Goal: Transaction & Acquisition: Purchase product/service

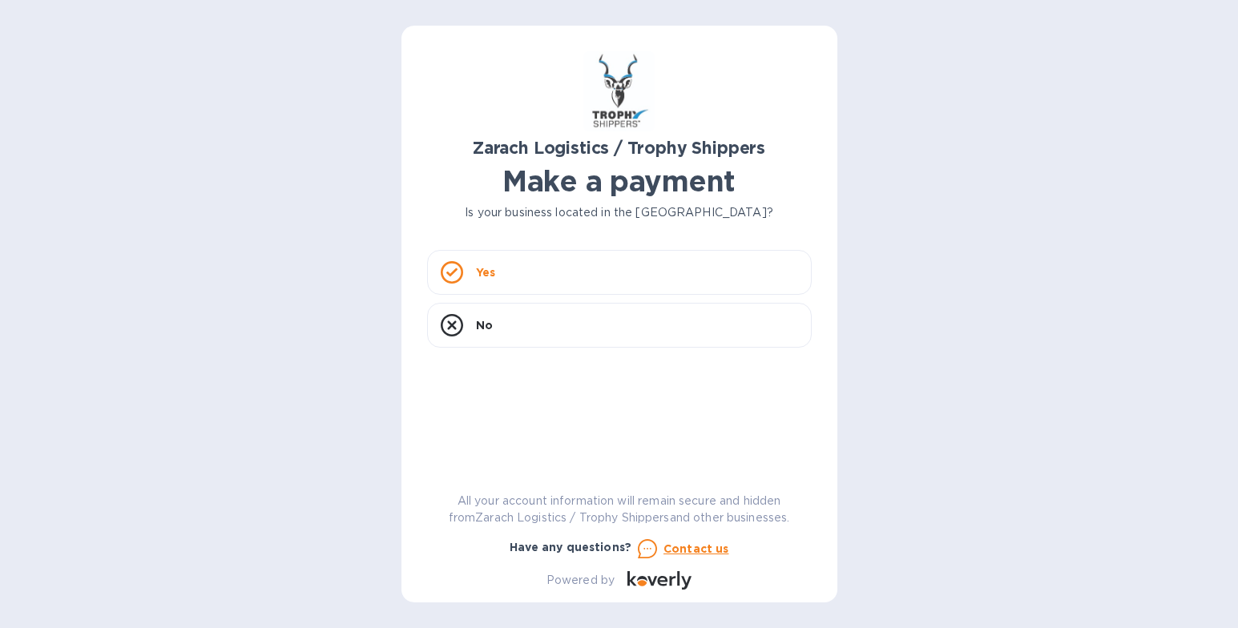
click at [478, 269] on p "Yes" at bounding box center [485, 272] width 19 height 16
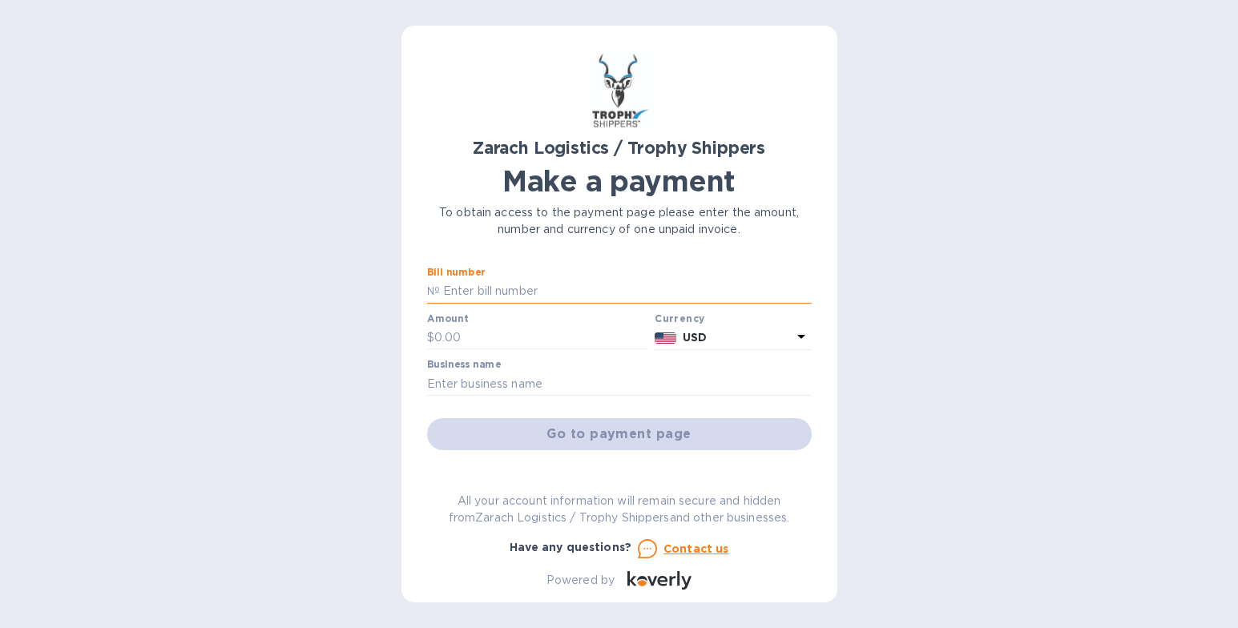
click at [462, 289] on input "text" at bounding box center [626, 292] width 372 height 24
type input "B00174987"
click at [462, 337] on input "text" at bounding box center [541, 338] width 215 height 24
type input "1,432.80"
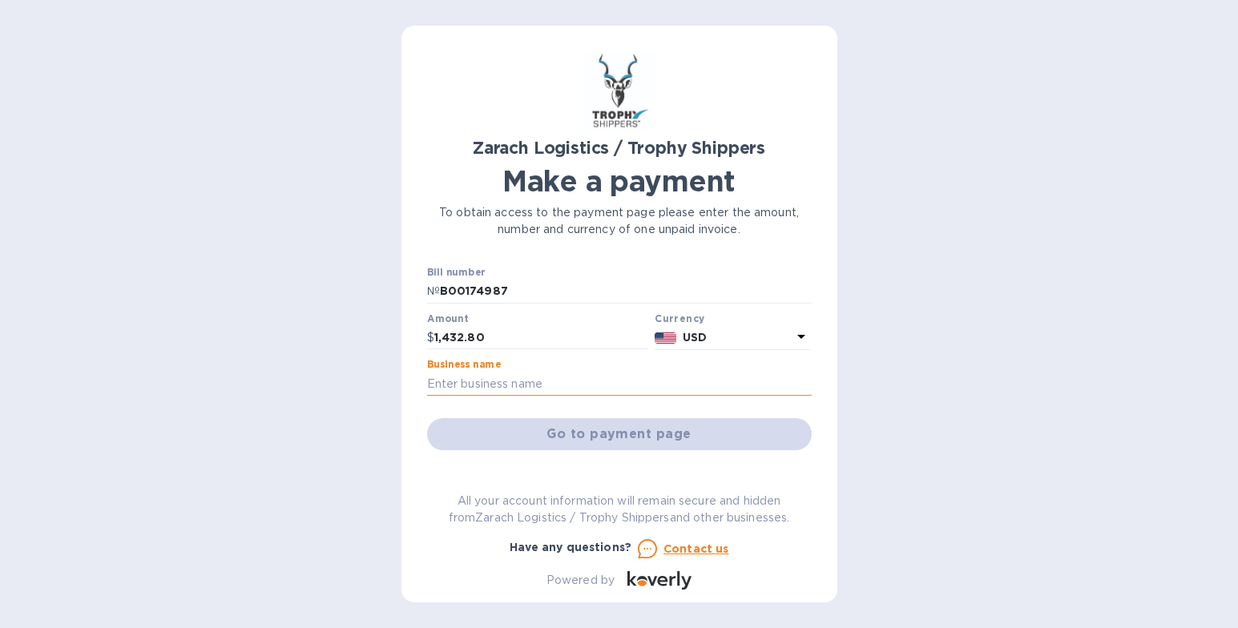
click at [547, 380] on input "text" at bounding box center [619, 384] width 385 height 24
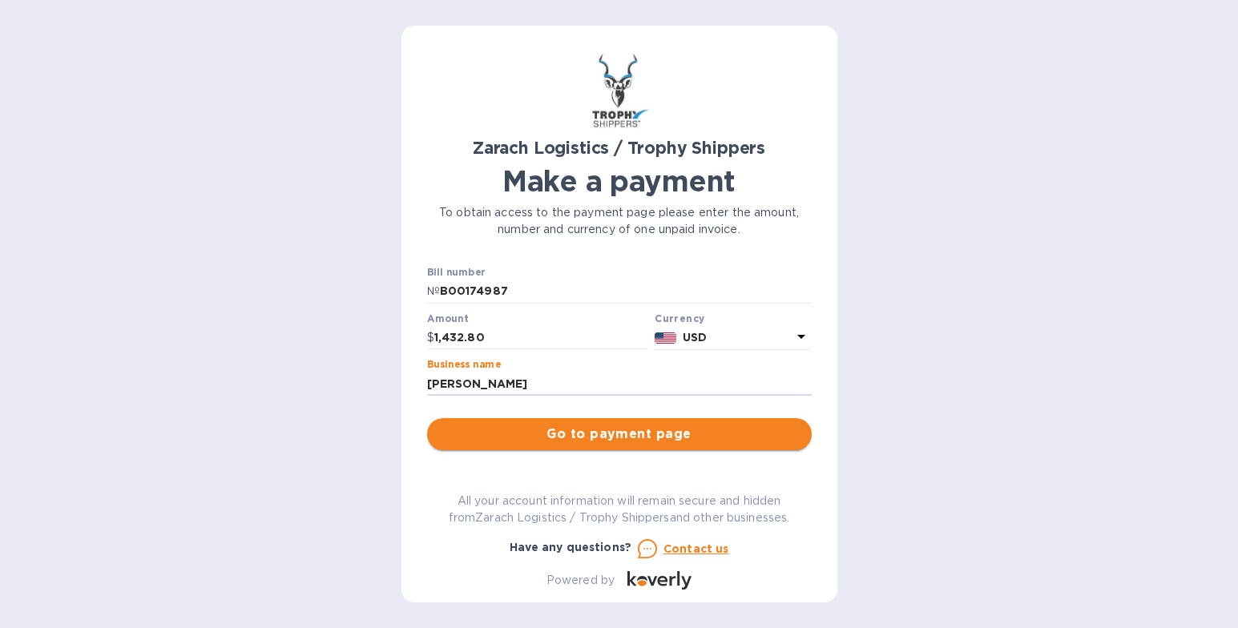
type input "[PERSON_NAME]"
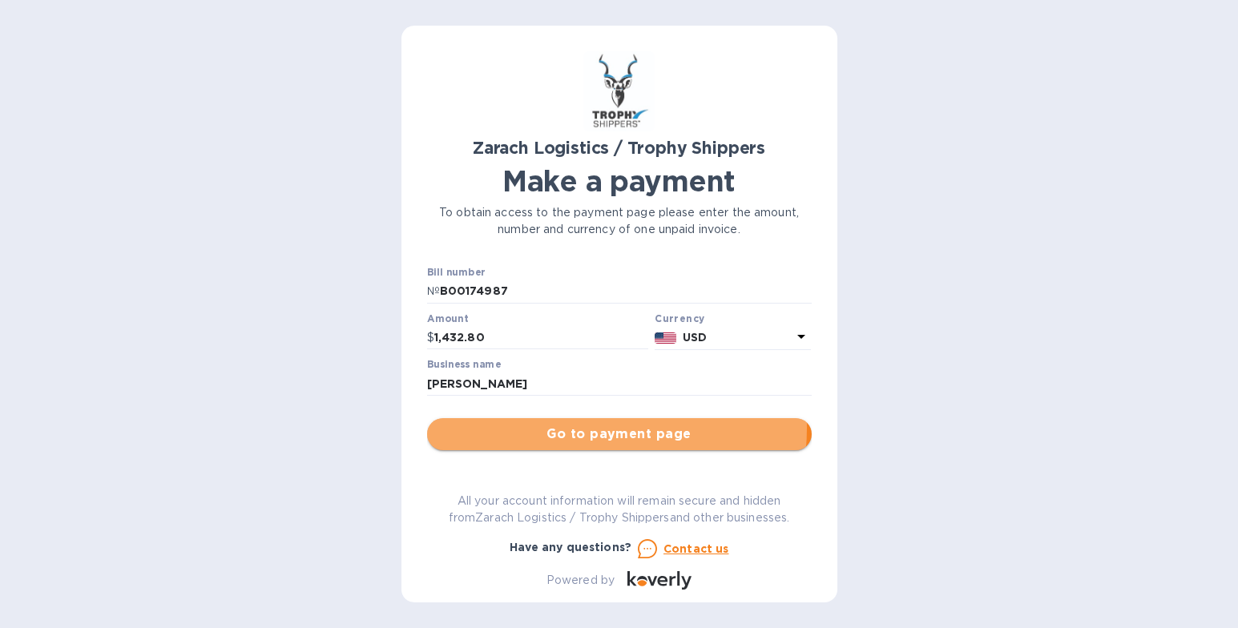
click at [579, 428] on span "Go to payment page" at bounding box center [619, 434] width 359 height 19
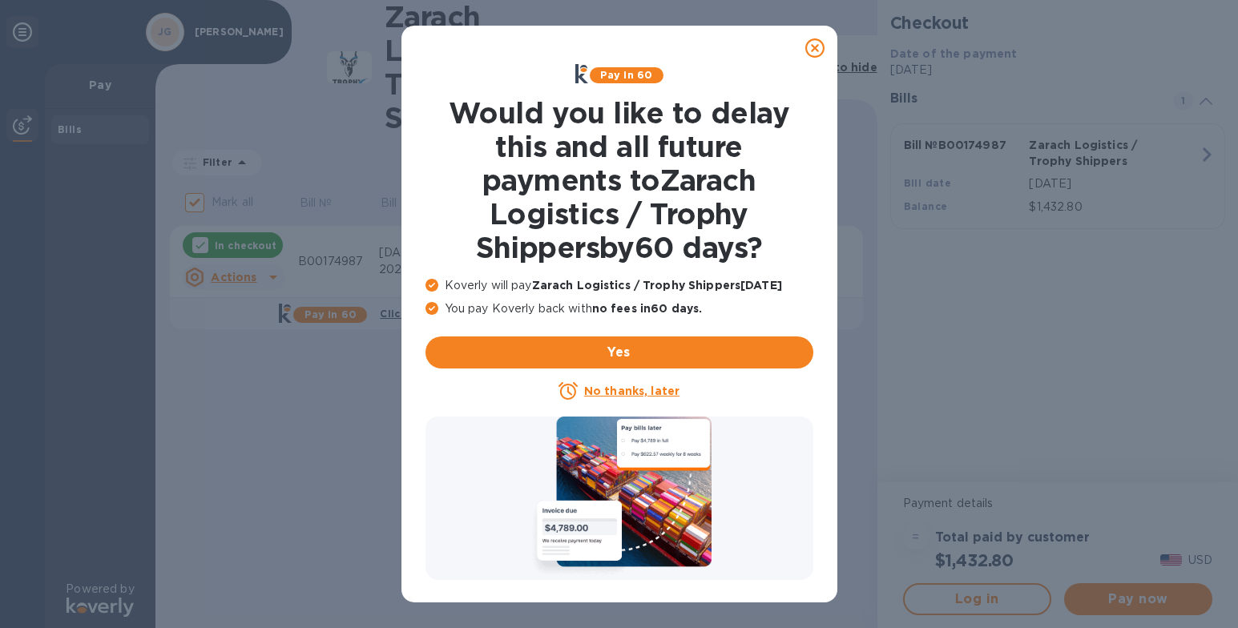
click at [813, 49] on icon at bounding box center [814, 47] width 19 height 19
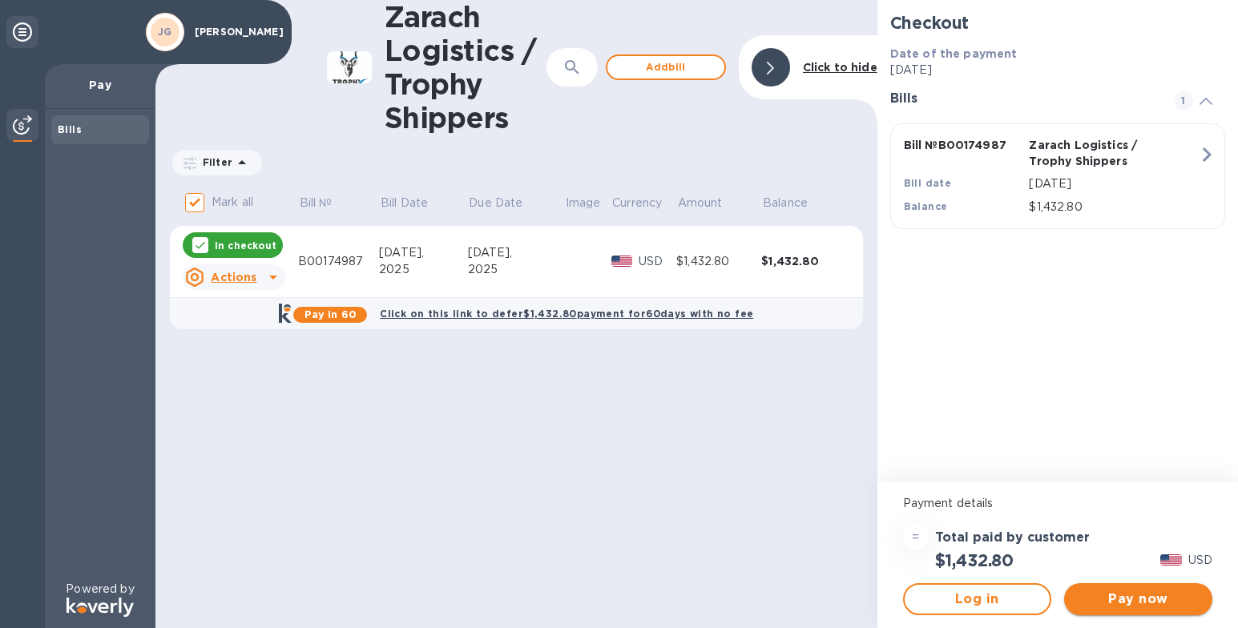
click at [1125, 591] on span "Pay now" at bounding box center [1138, 599] width 123 height 19
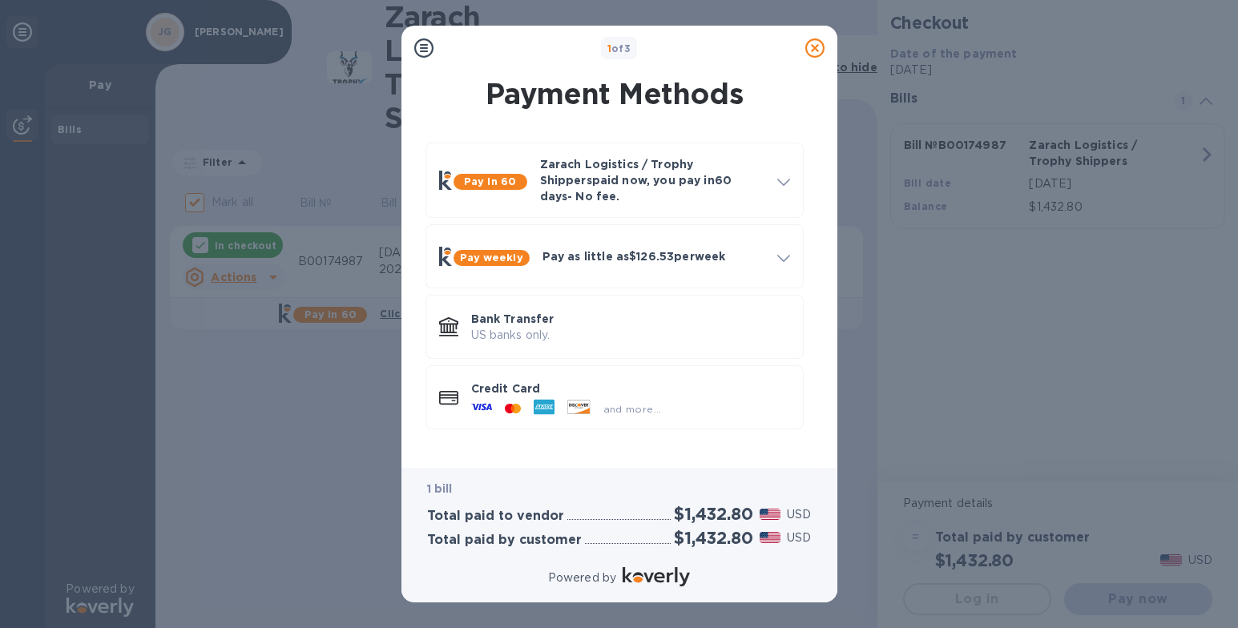
click at [562, 381] on p "Credit Card" at bounding box center [630, 389] width 319 height 16
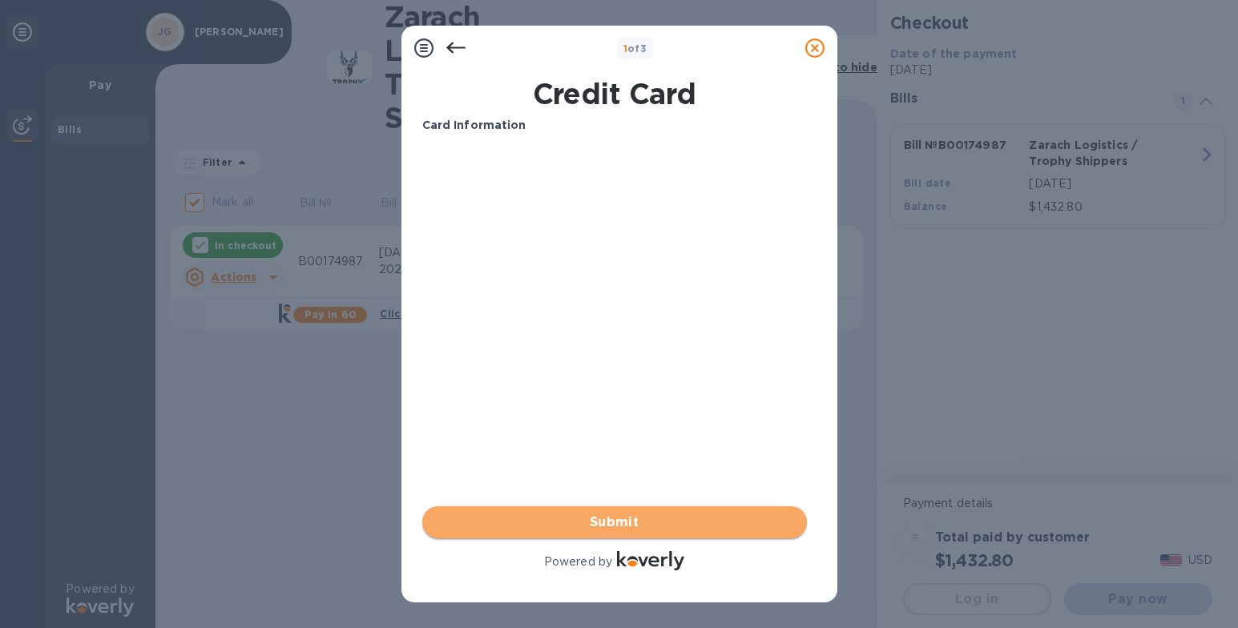
click at [620, 516] on span "Submit" at bounding box center [614, 522] width 359 height 19
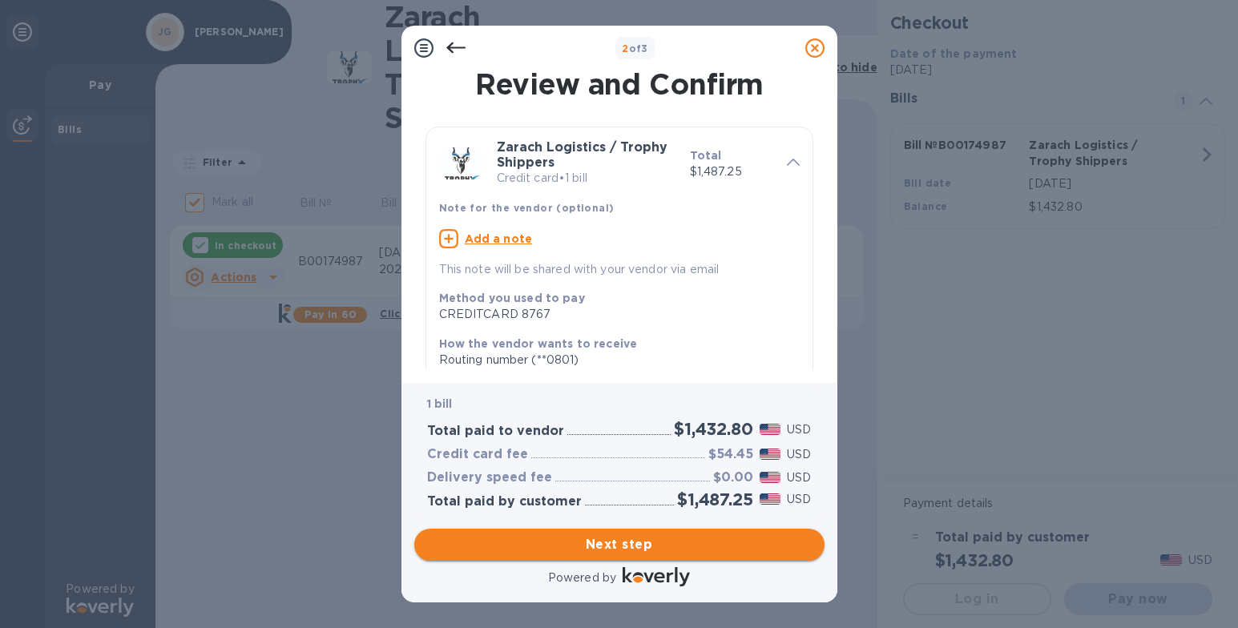
click at [633, 547] on span "Next step" at bounding box center [619, 544] width 385 height 19
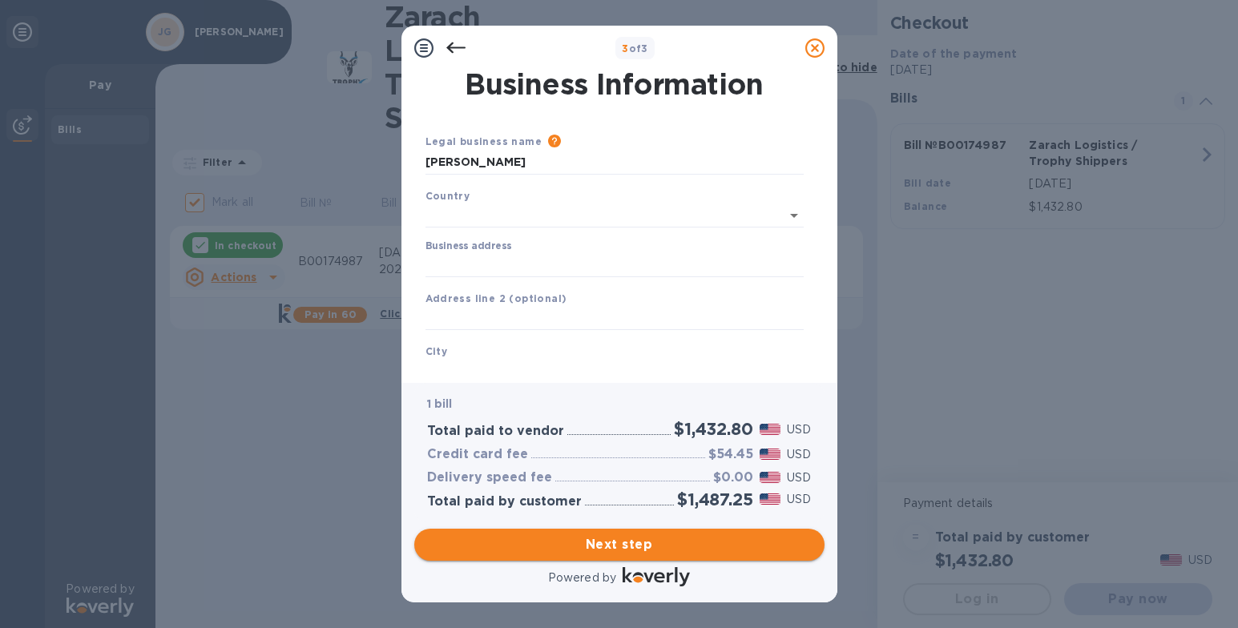
type input "[GEOGRAPHIC_DATA]"
click at [477, 263] on input "Business address" at bounding box center [615, 262] width 378 height 24
type input "[STREET_ADDRESS][US_STATE]"
click at [434, 354] on b "City" at bounding box center [437, 348] width 22 height 12
click at [432, 353] on b "City" at bounding box center [437, 348] width 22 height 12
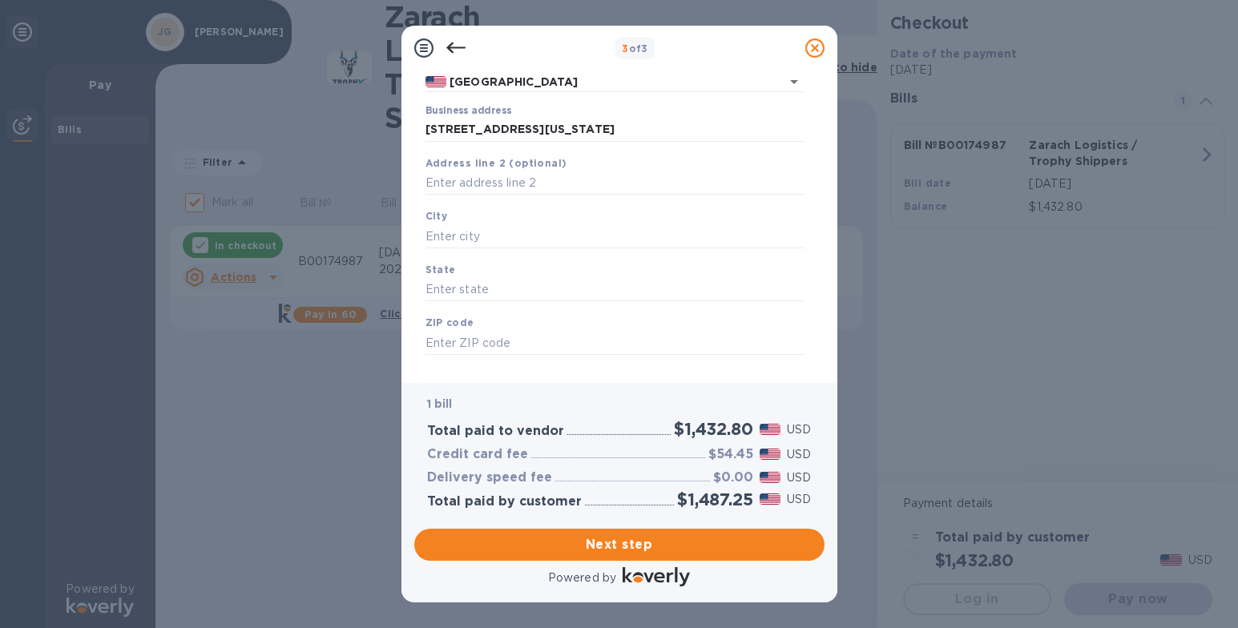
scroll to position [137, 0]
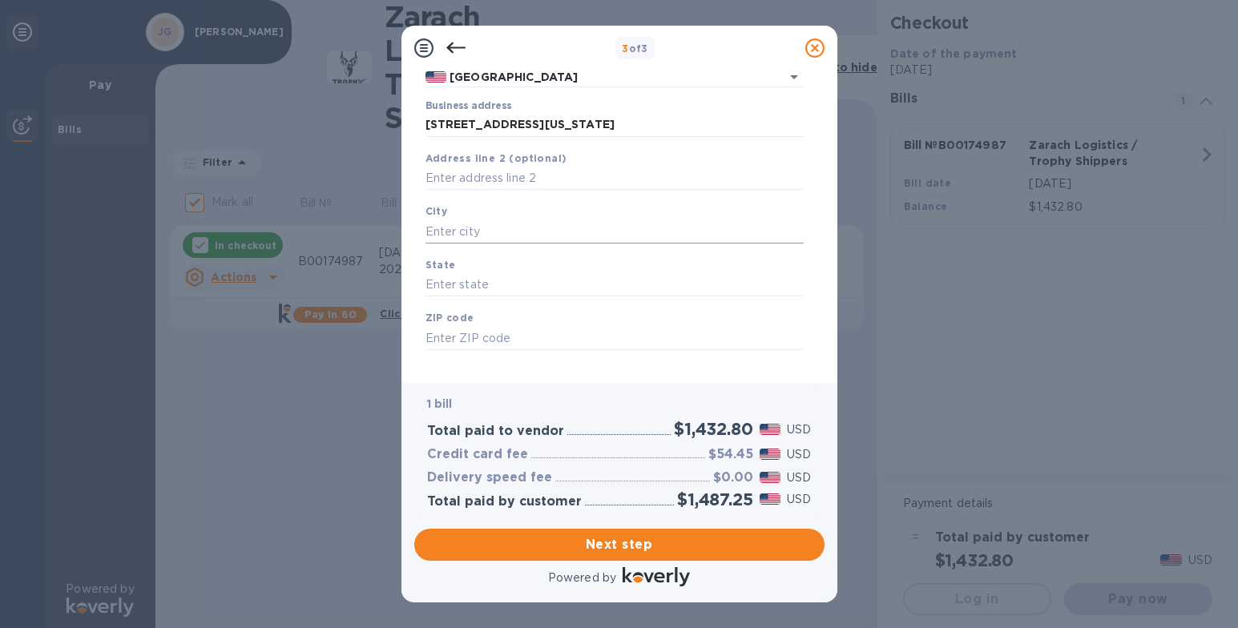
click at [447, 234] on input "text" at bounding box center [615, 232] width 378 height 24
type input "Weslaco"
click at [458, 296] on input "text" at bounding box center [615, 285] width 378 height 24
type input "[US_STATE]"
click at [438, 345] on input "text" at bounding box center [615, 338] width 378 height 24
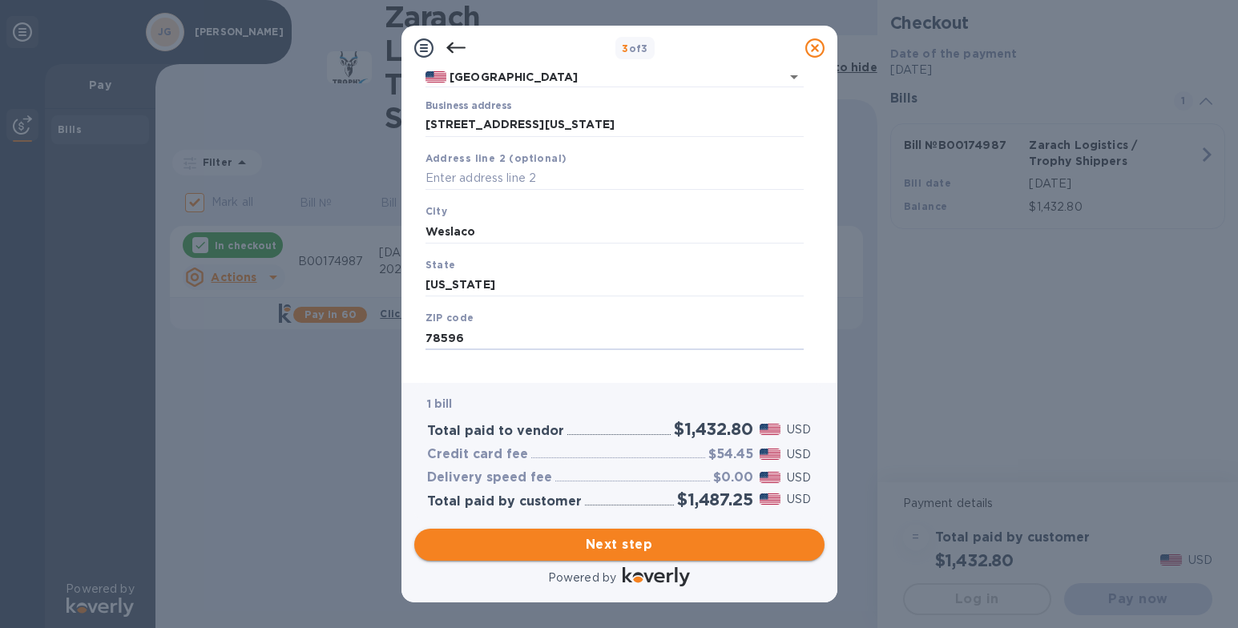
type input "78596"
click at [646, 544] on span "Next step" at bounding box center [619, 544] width 385 height 19
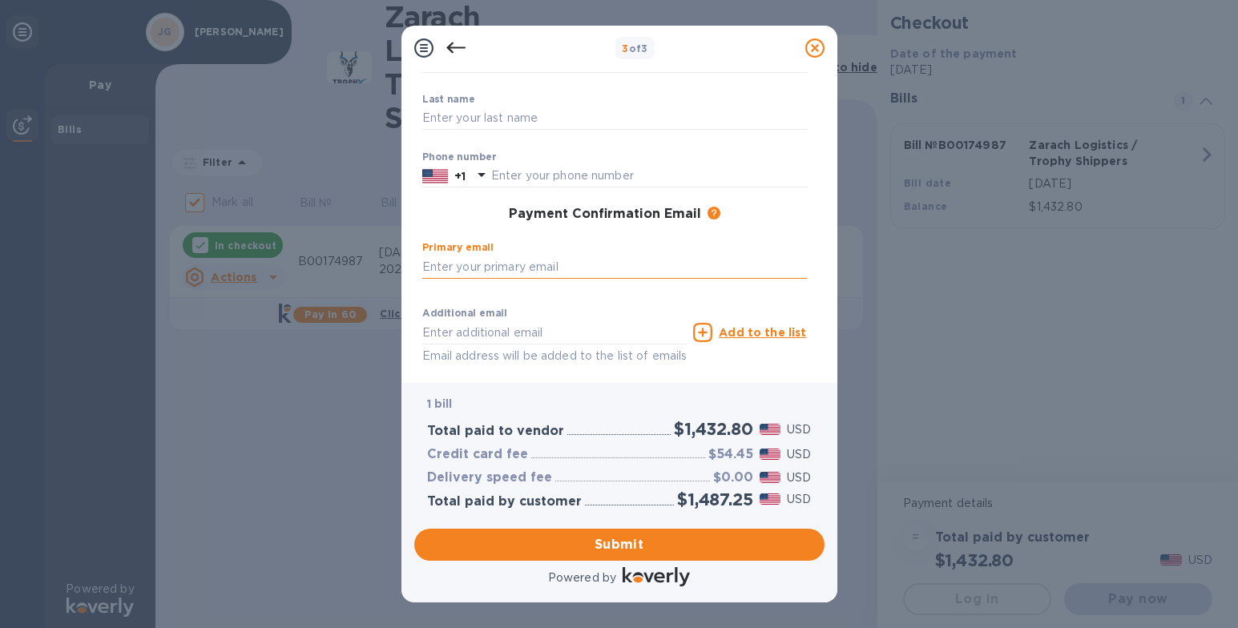
click at [495, 257] on input "text" at bounding box center [614, 267] width 385 height 24
type input "[EMAIL_ADDRESS][DOMAIN_NAME]"
type input "[PERSON_NAME]"
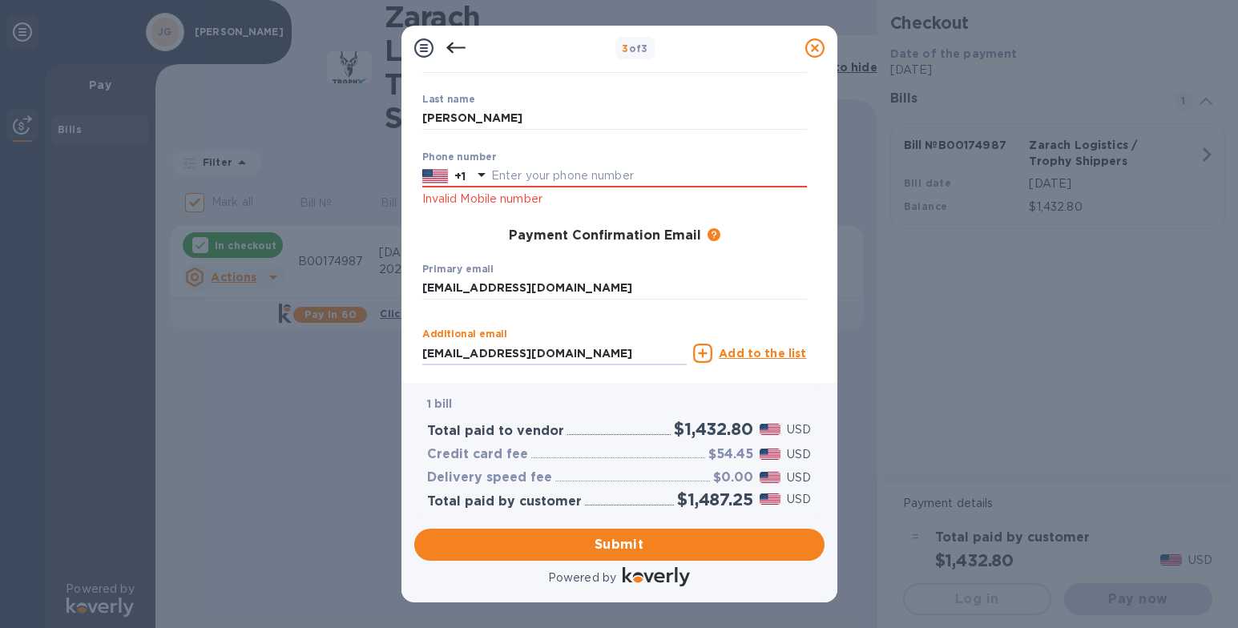
click at [422, 332] on div "Additional email [EMAIL_ADDRESS][DOMAIN_NAME] Email address will be added to th…" at bounding box center [554, 358] width 265 height 58
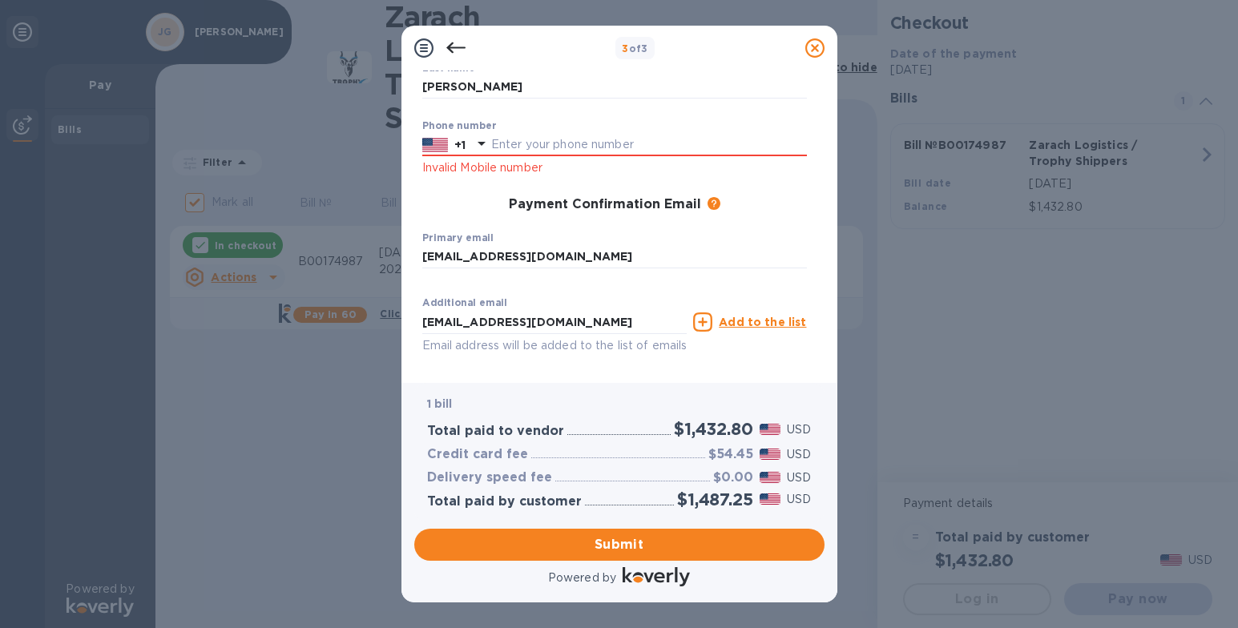
scroll to position [166, 0]
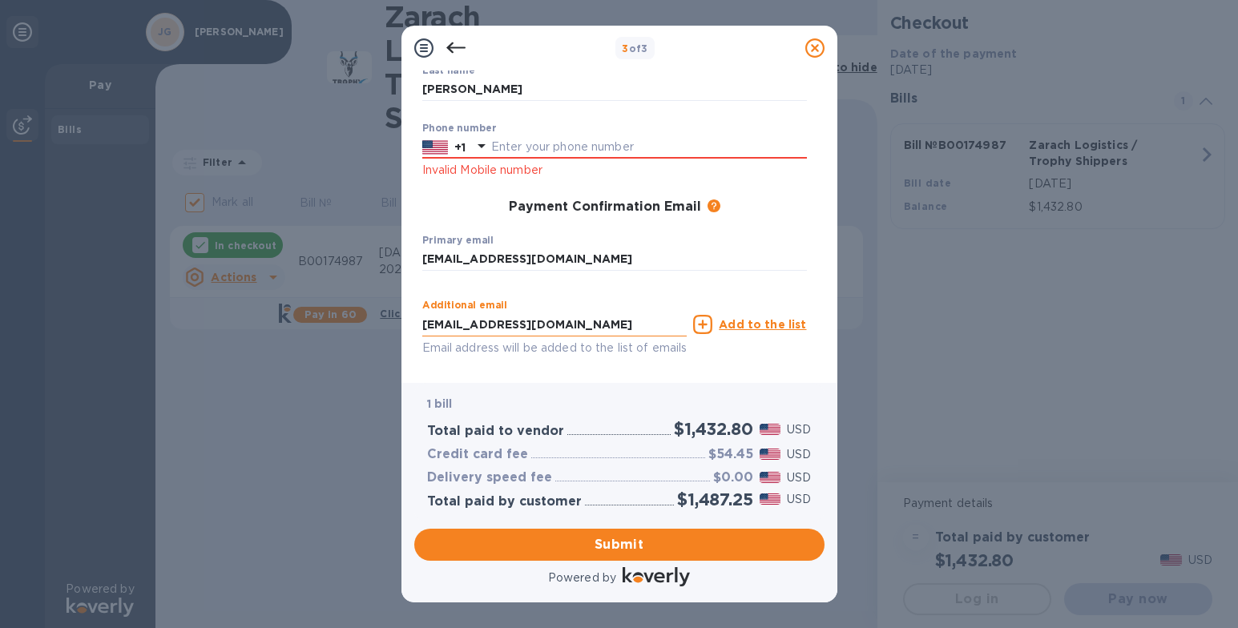
click at [607, 323] on input "[EMAIL_ADDRESS][DOMAIN_NAME]" at bounding box center [554, 325] width 265 height 24
type input "l"
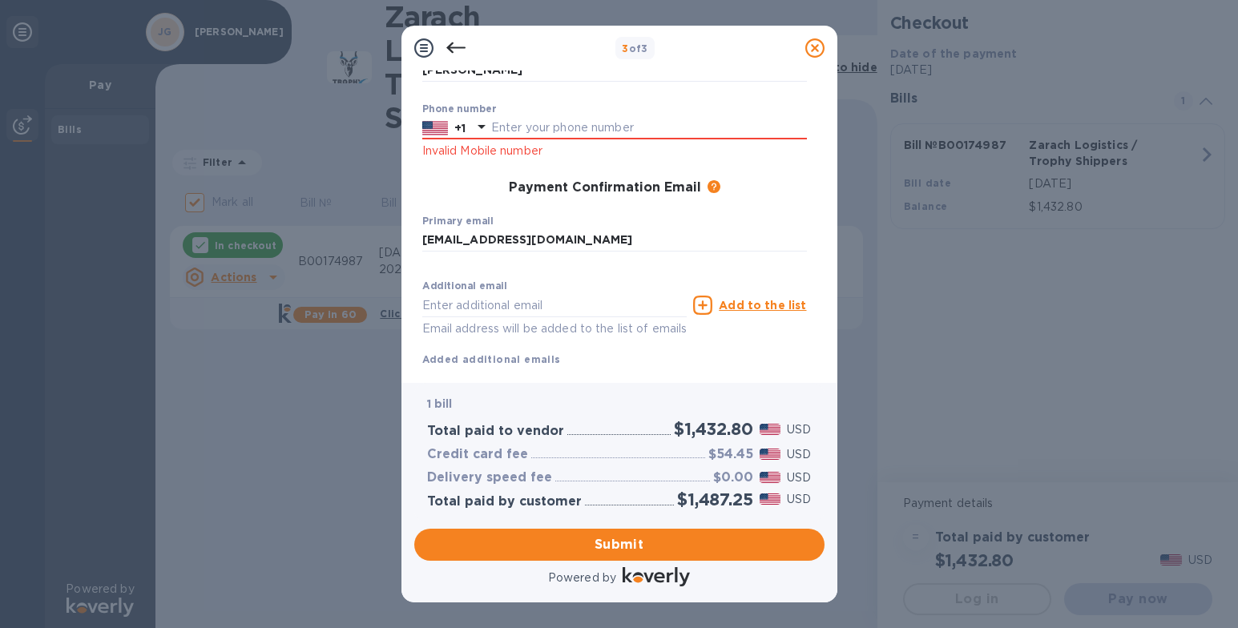
scroll to position [229, 0]
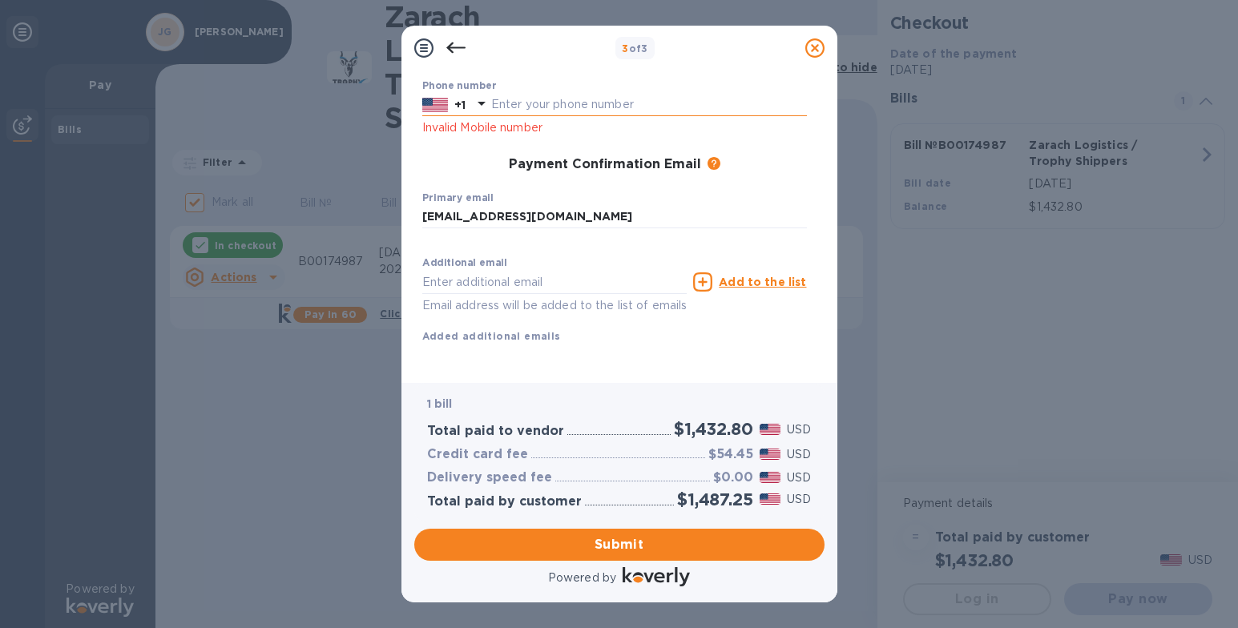
click at [503, 93] on input "text" at bounding box center [649, 105] width 316 height 24
type input "2108878234"
click at [470, 125] on div "First name [PERSON_NAME] ​ Last name [PERSON_NAME] ​ Phone number [PHONE_NUMBER…" at bounding box center [615, 154] width 398 height 393
click at [628, 545] on span "Submit" at bounding box center [619, 544] width 385 height 19
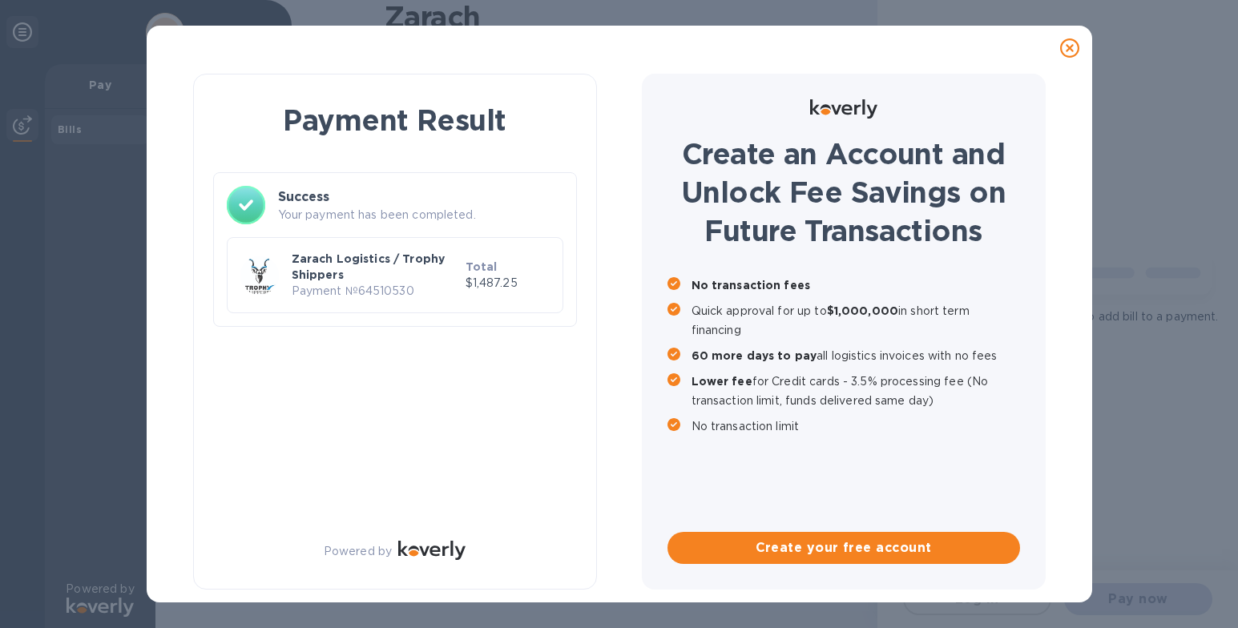
checkbox input "false"
